Goal: Information Seeking & Learning: Learn about a topic

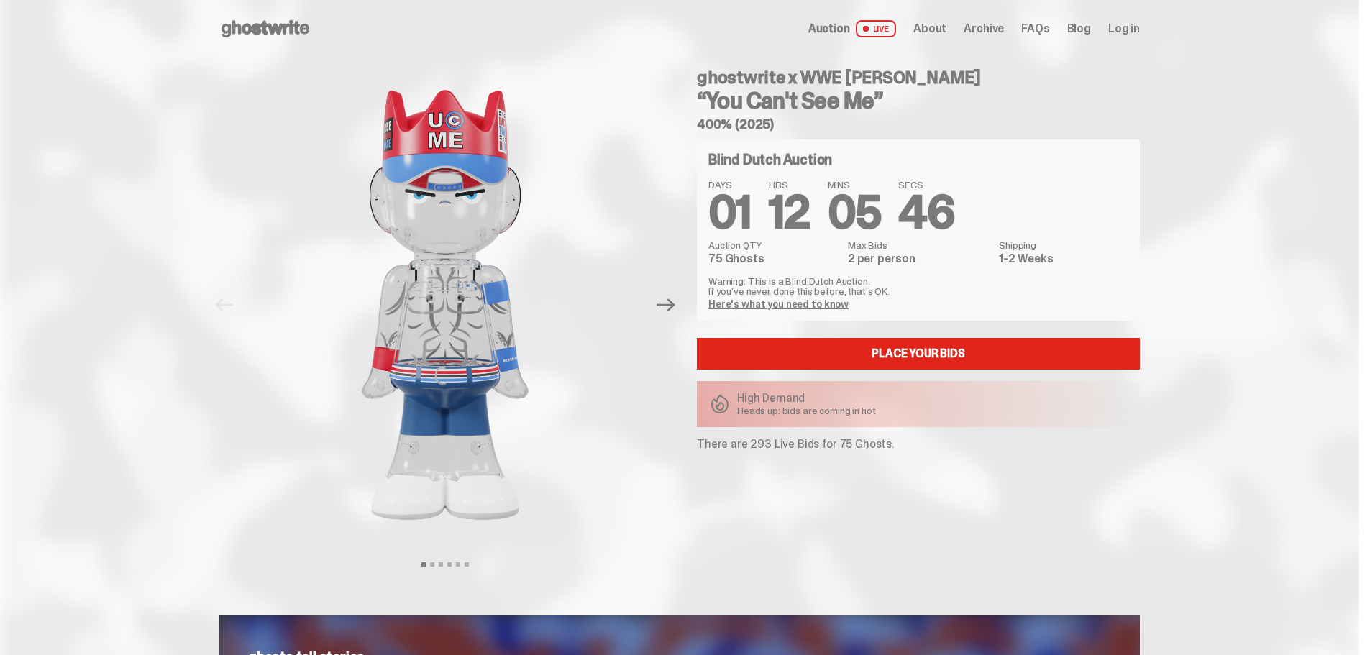
click at [761, 442] on p "There are 293 Live Bids for 75 Ghosts." at bounding box center [918, 445] width 443 height 12
click at [730, 258] on dd "75 Ghosts" at bounding box center [773, 259] width 131 height 12
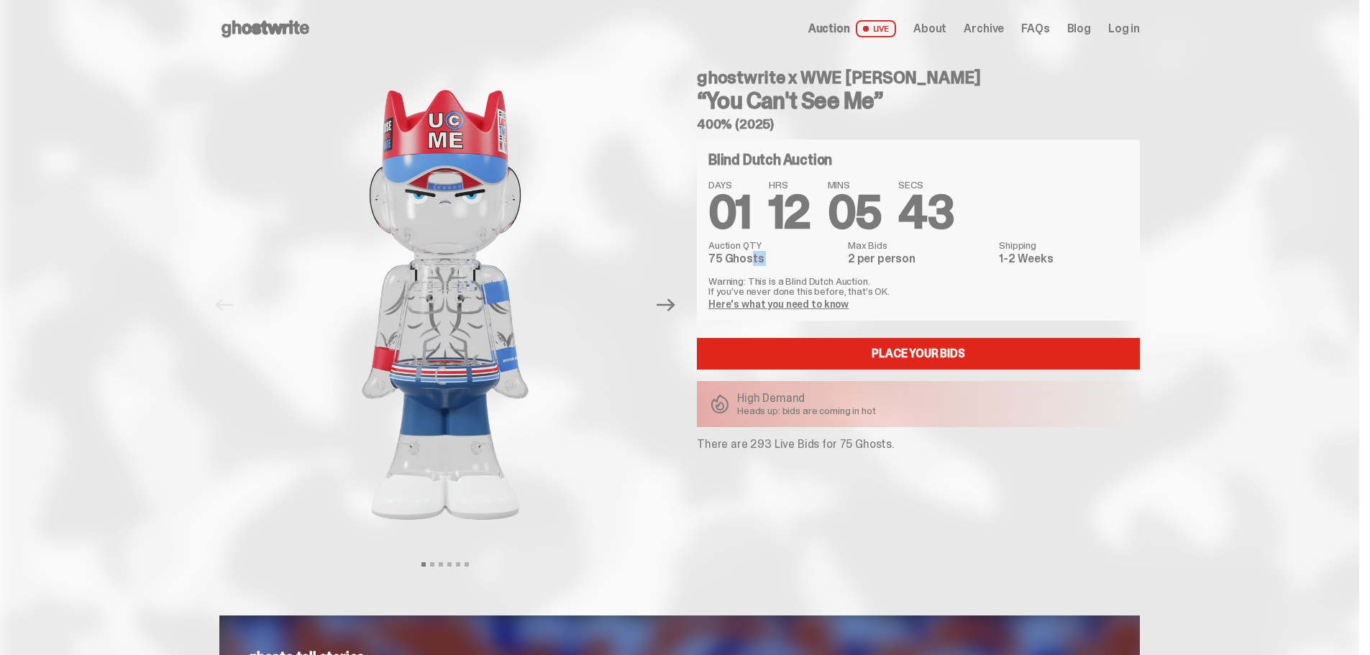
click at [730, 258] on dd "75 Ghosts" at bounding box center [773, 259] width 131 height 12
click at [753, 263] on dd "75 Ghosts" at bounding box center [773, 259] width 131 height 12
click at [778, 445] on p "There are 293 Live Bids for 75 Ghosts." at bounding box center [918, 445] width 443 height 12
click at [329, 39] on div "Open main menu Home Auction LIVE About Archive FAQs Blog Log in" at bounding box center [679, 28] width 921 height 23
click at [302, 23] on use at bounding box center [266, 28] width 88 height 17
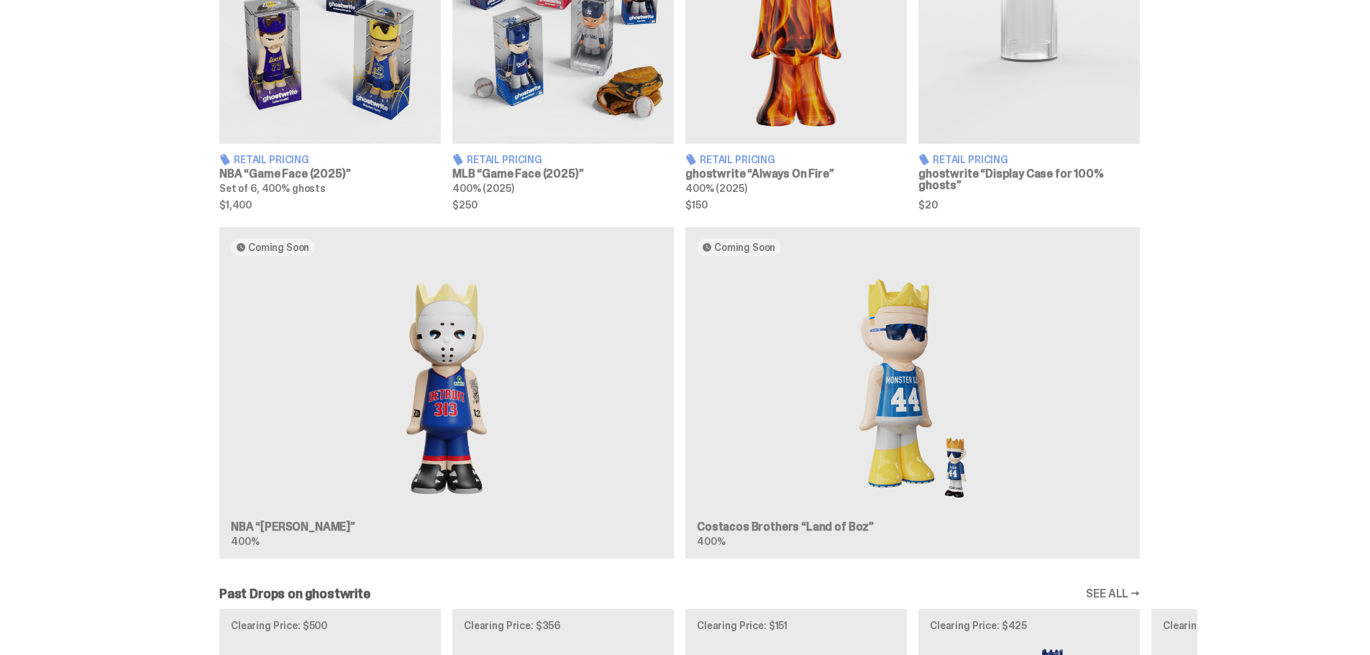
scroll to position [1223, 0]
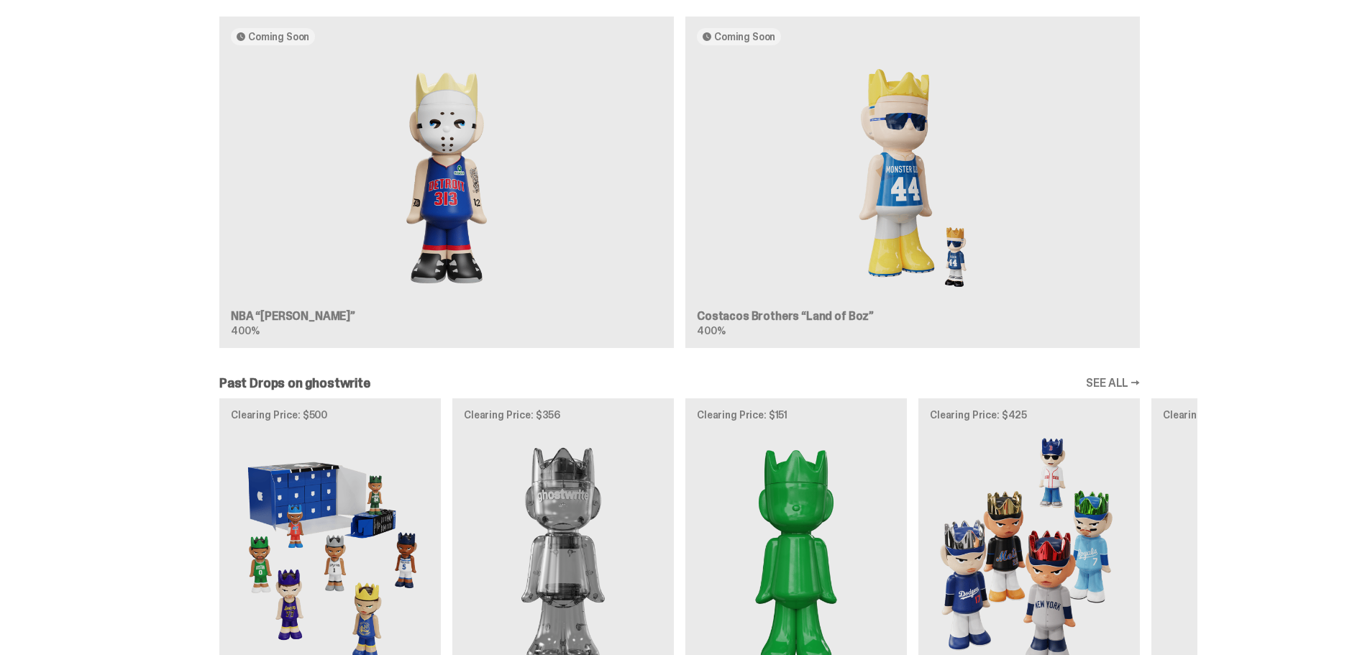
click at [1095, 381] on link "SEE ALL →" at bounding box center [1113, 384] width 54 height 12
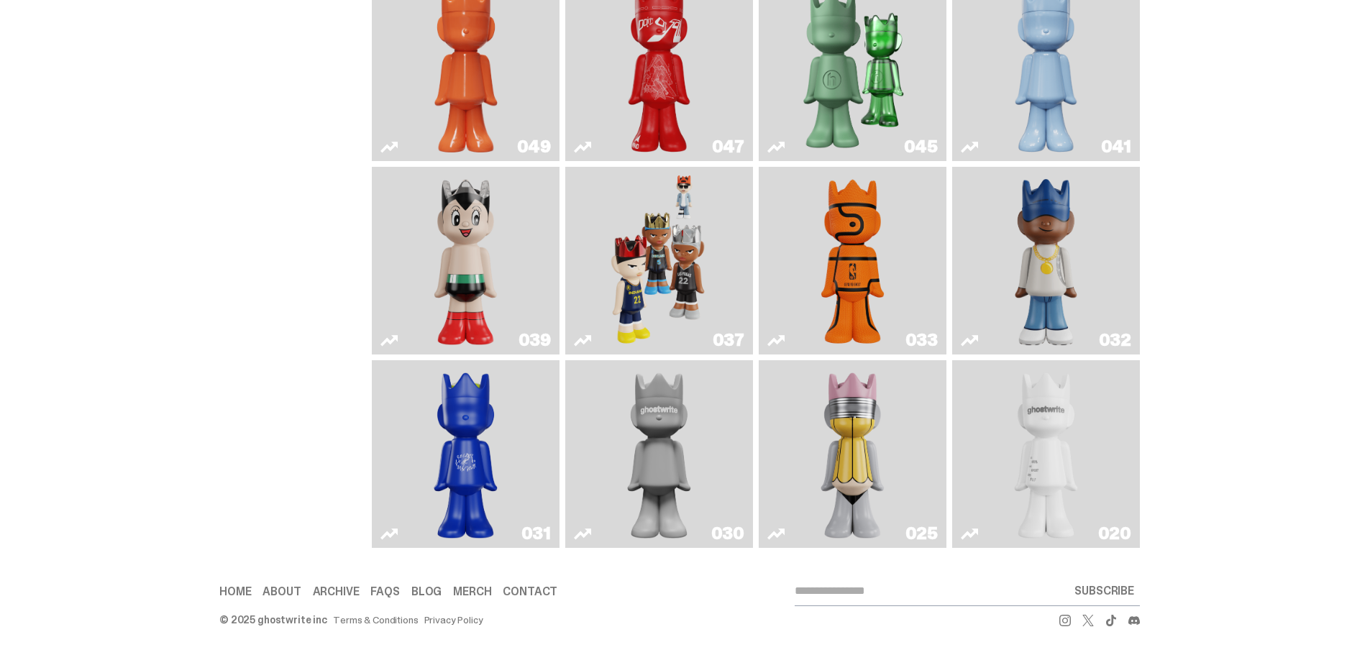
scroll to position [573, 0]
click at [414, 233] on link "039" at bounding box center [465, 261] width 170 height 176
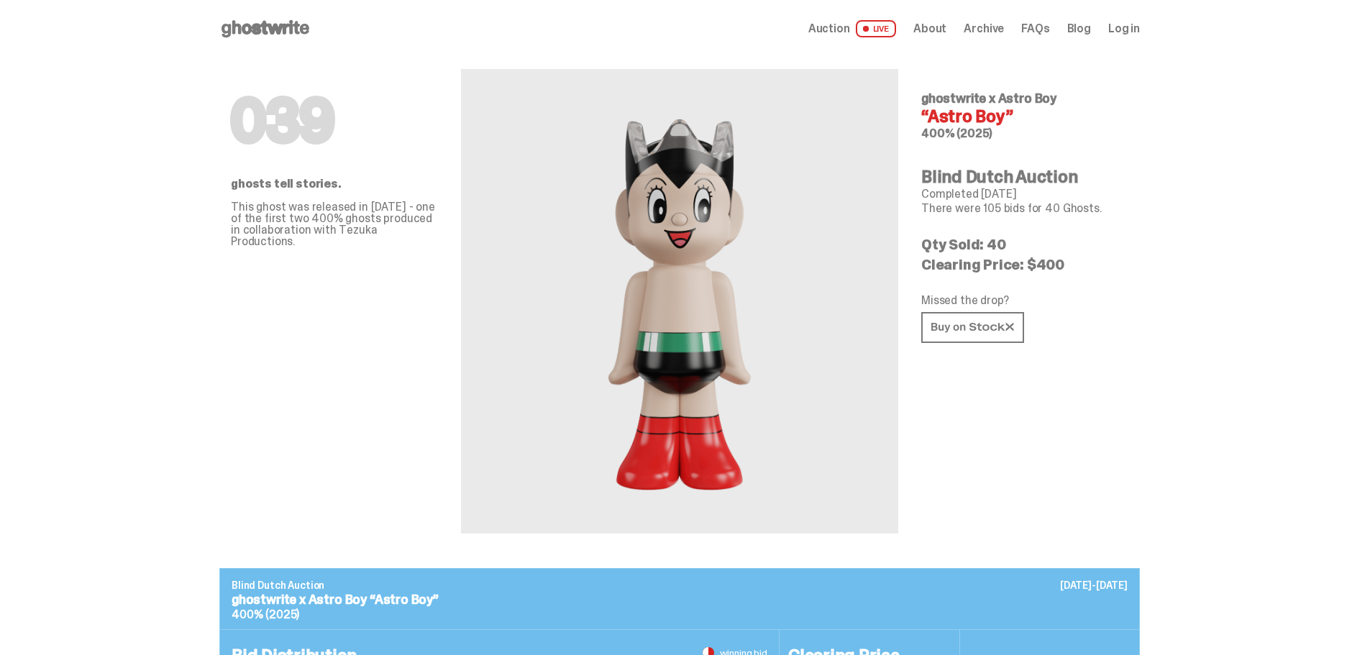
click at [1042, 262] on p "Clearing Price: $400" at bounding box center [1024, 264] width 207 height 14
click at [989, 325] on icon at bounding box center [972, 327] width 83 height 11
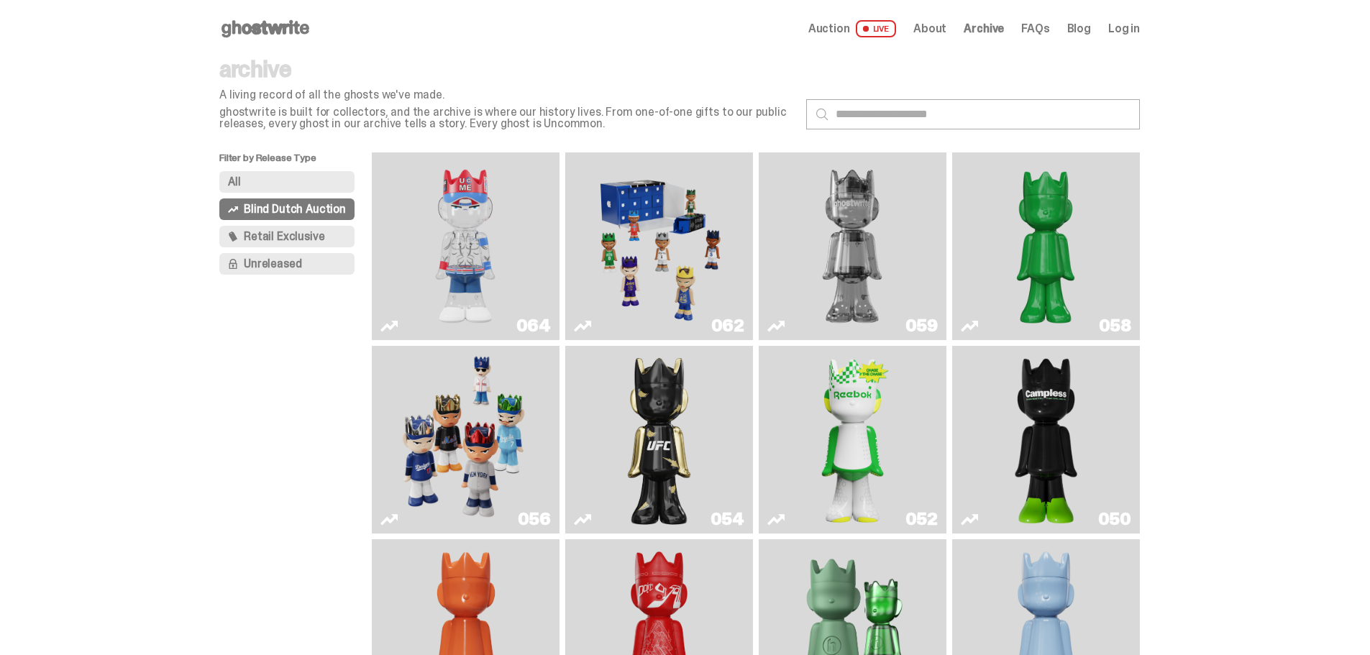
click at [485, 257] on img "You Can't See Me" at bounding box center [465, 246] width 141 height 176
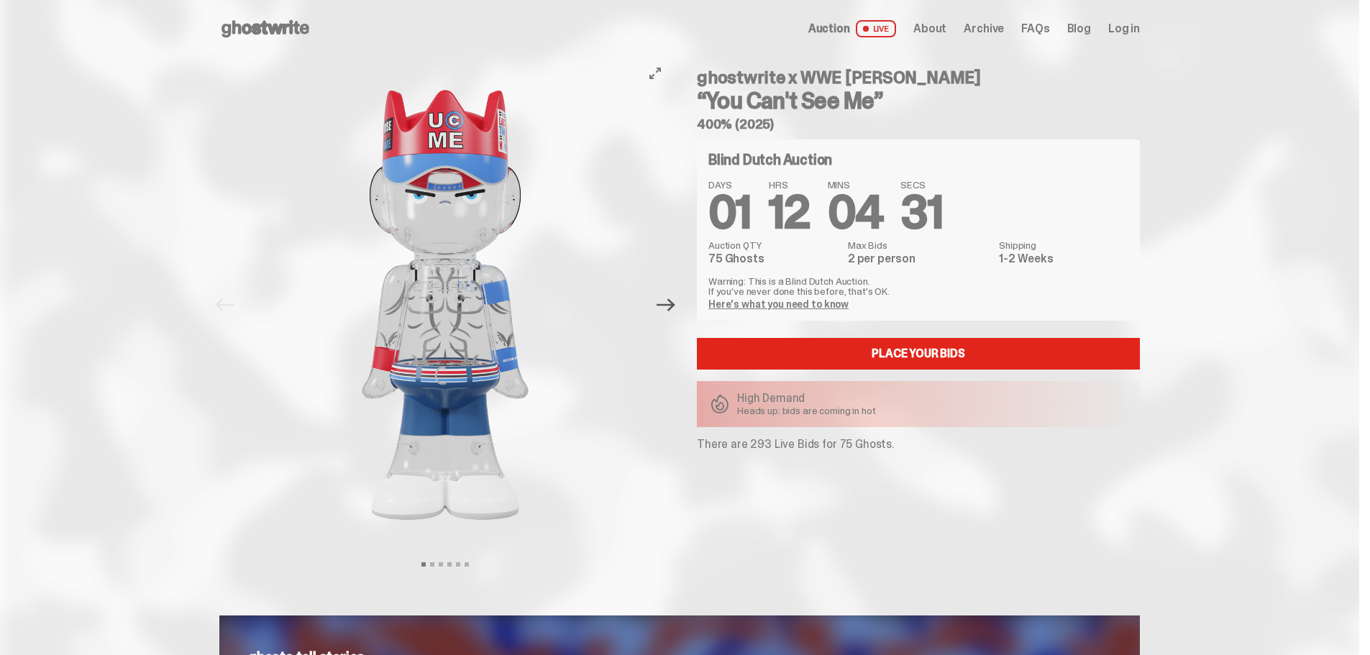
click at [675, 306] on icon "Next" at bounding box center [666, 304] width 19 height 13
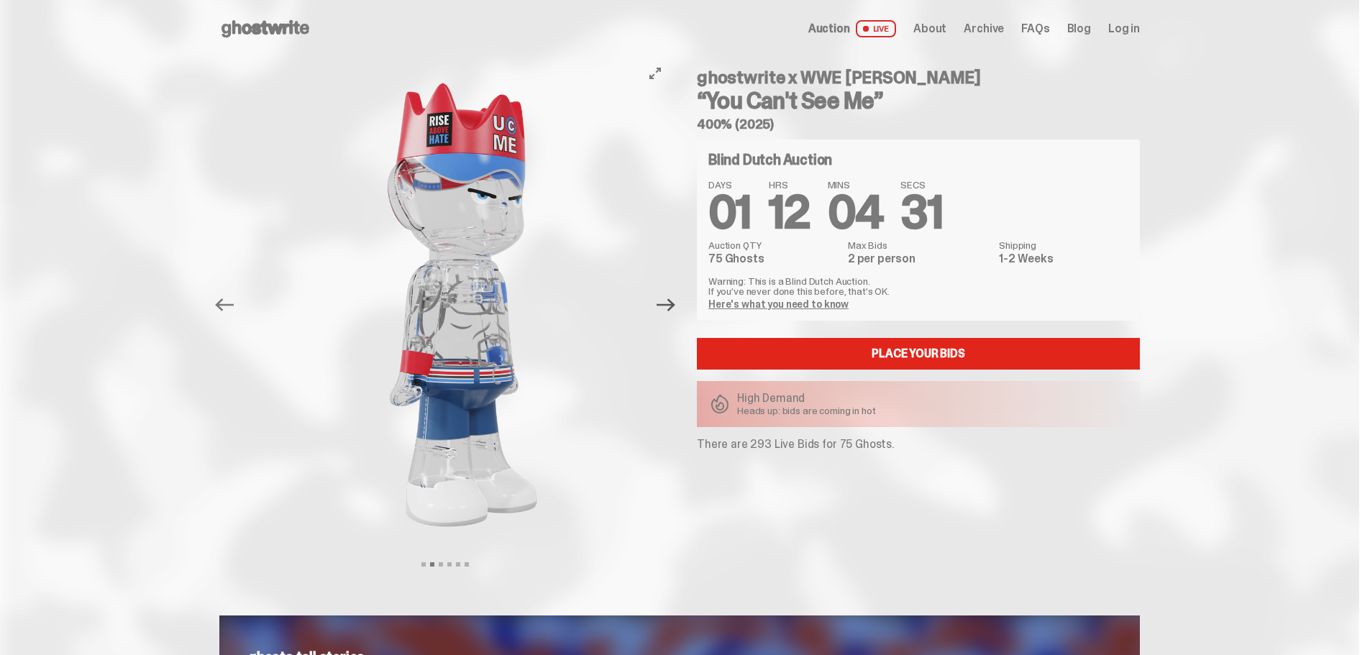
click at [675, 306] on icon "Next" at bounding box center [666, 304] width 19 height 13
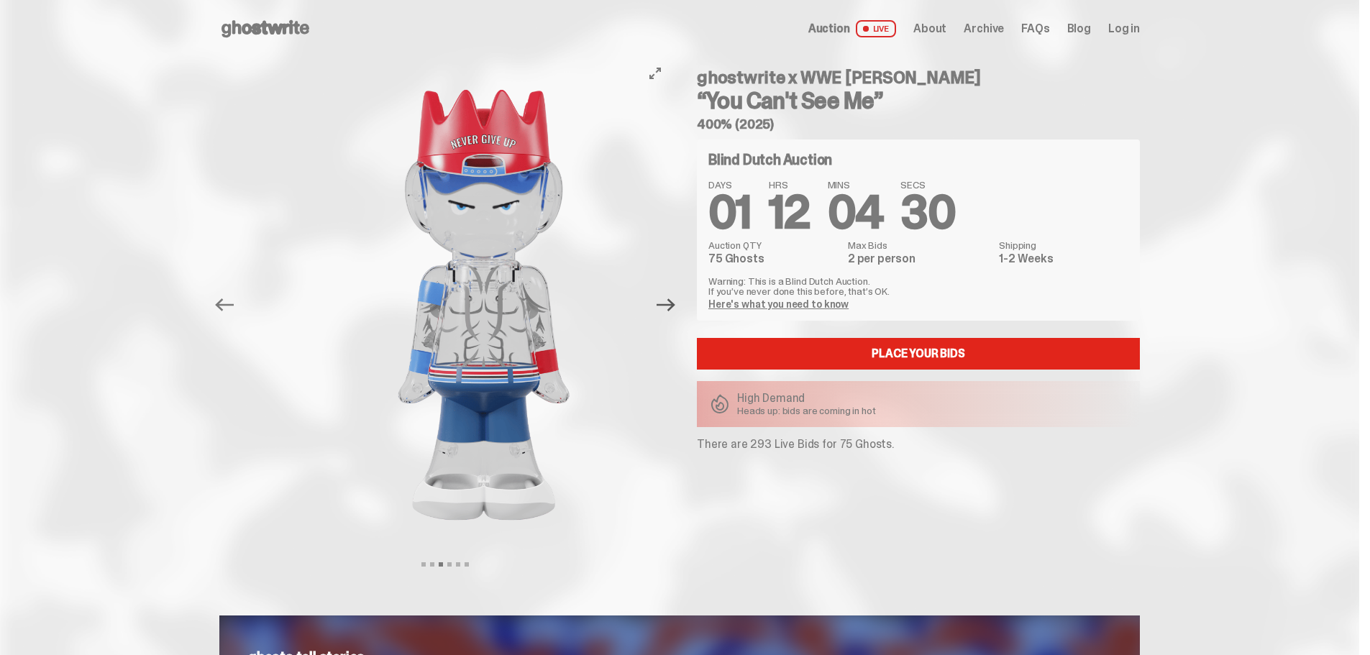
click at [675, 306] on icon "Next" at bounding box center [666, 304] width 19 height 13
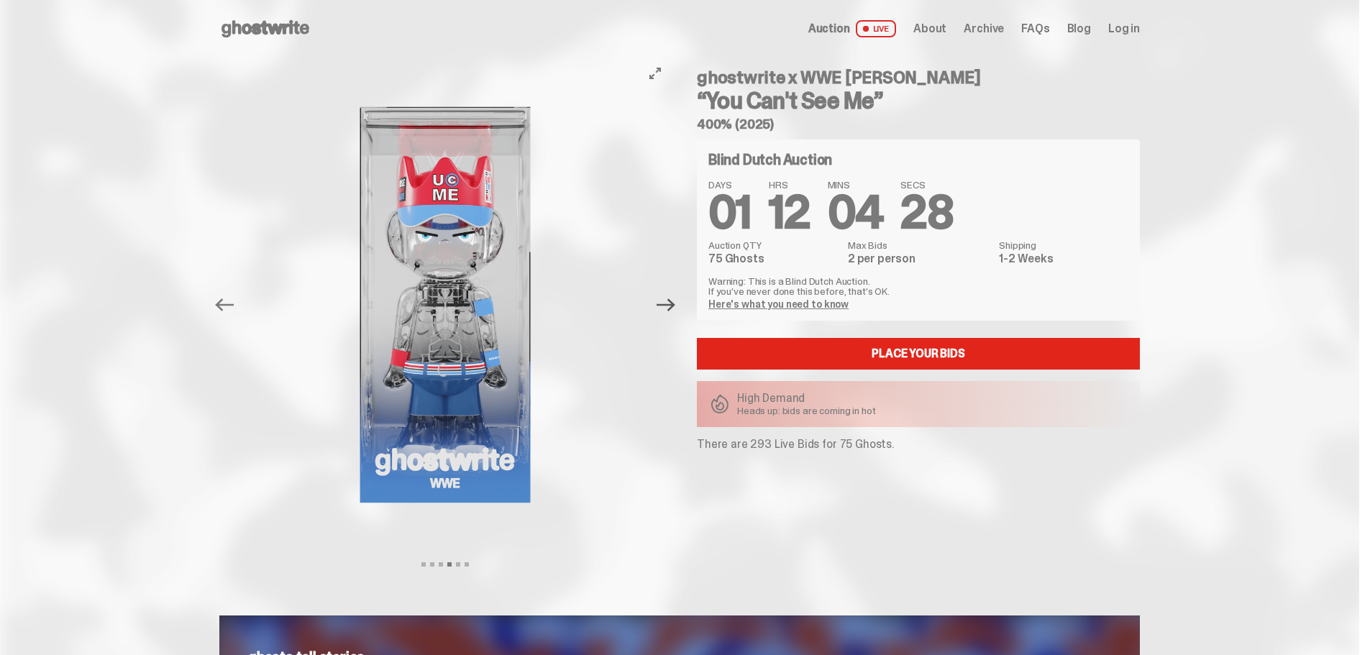
click at [662, 304] on icon "Next" at bounding box center [666, 305] width 19 height 19
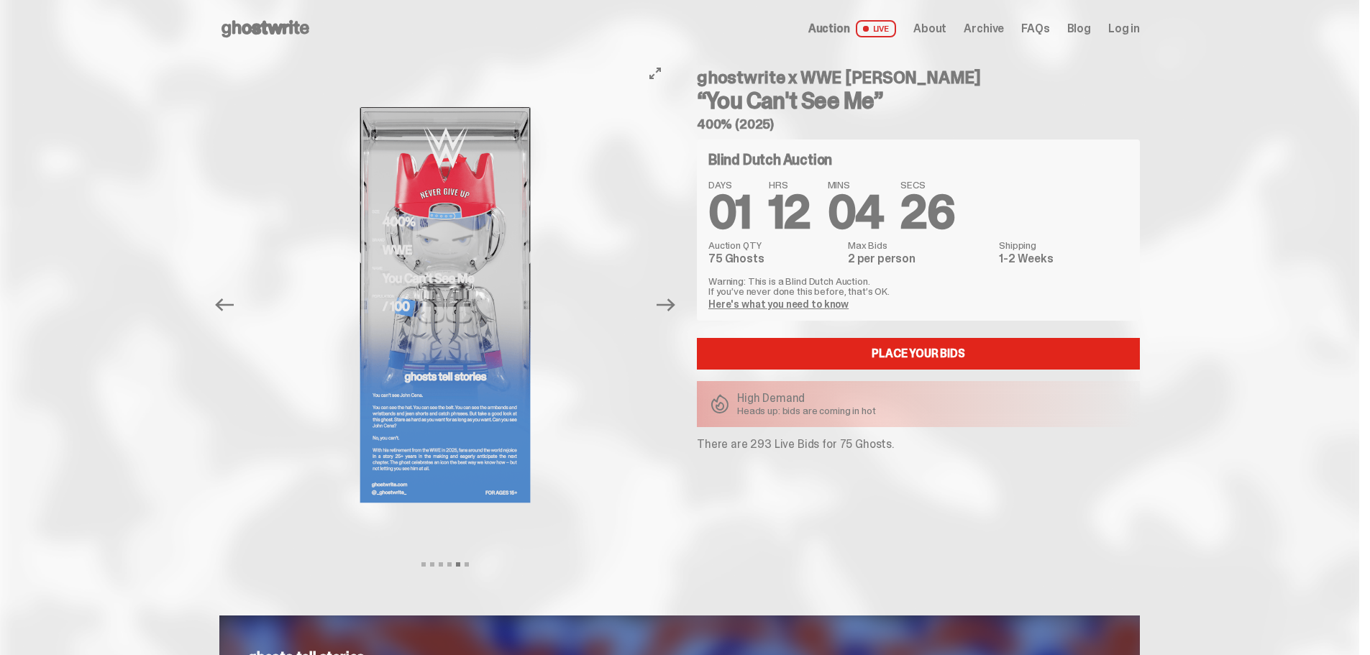
click at [412, 378] on img at bounding box center [445, 305] width 396 height 495
click at [667, 310] on icon "Next" at bounding box center [666, 305] width 19 height 19
